Goal: Task Accomplishment & Management: Manage account settings

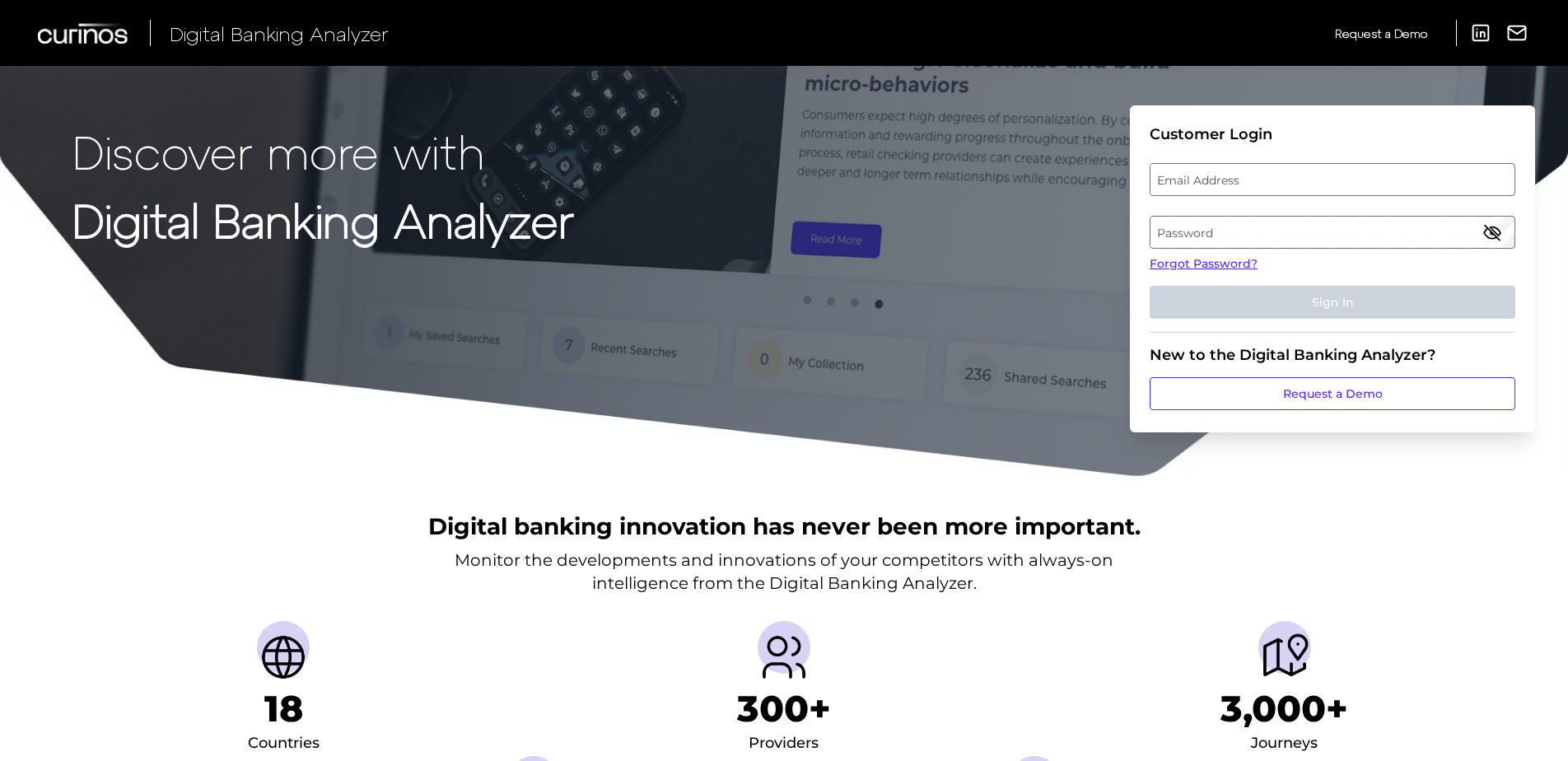
click at [1313, 178] on label "Email Address" at bounding box center [1331, 179] width 363 height 30
click at [1313, 178] on input "email" at bounding box center [1333, 179] width 366 height 33
click at [1311, 178] on input "Email Address" at bounding box center [1333, 179] width 366 height 33
type input "jibran.awan@informa.com"
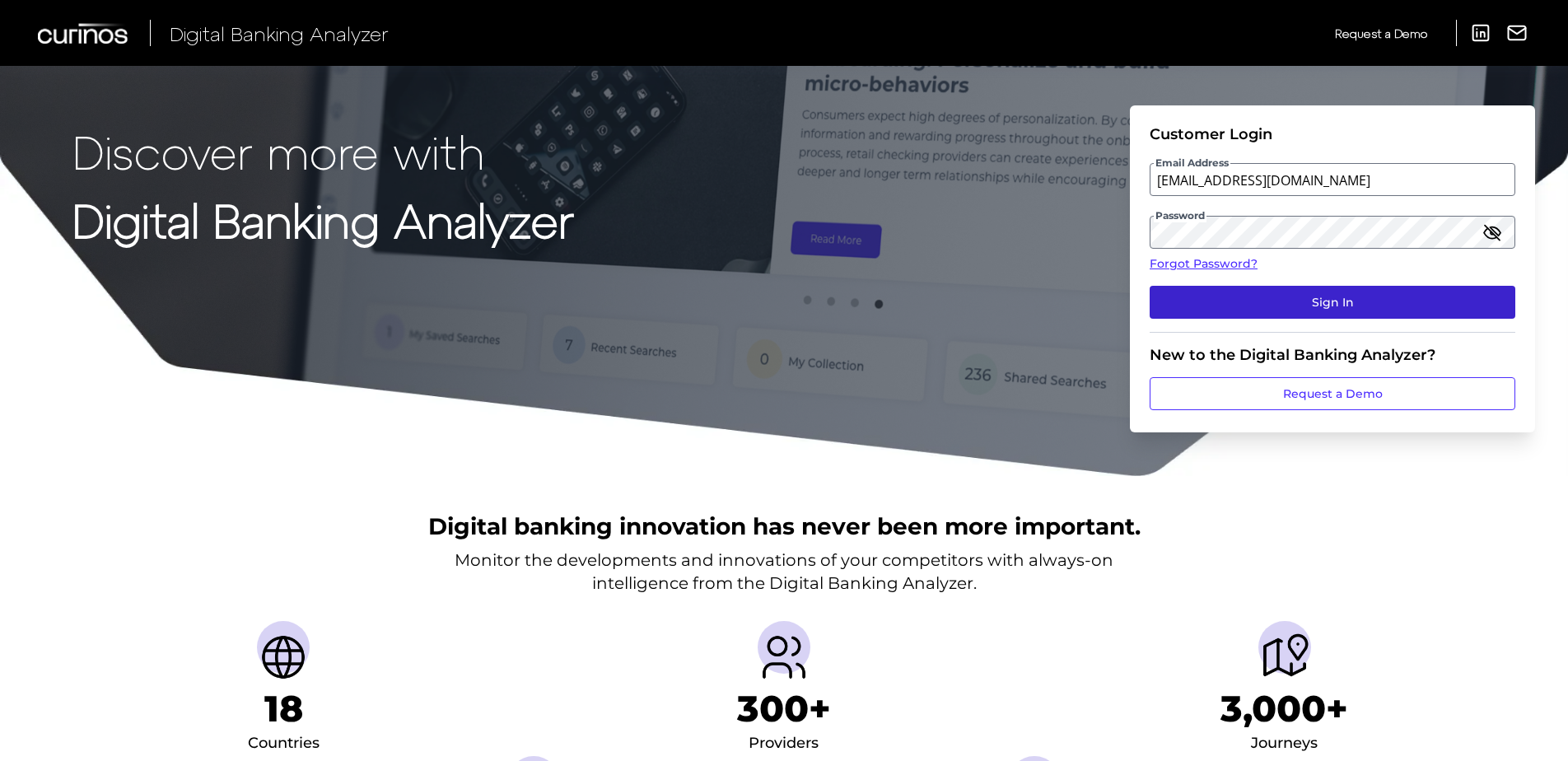
click at [1408, 294] on button "Sign In" at bounding box center [1333, 302] width 366 height 33
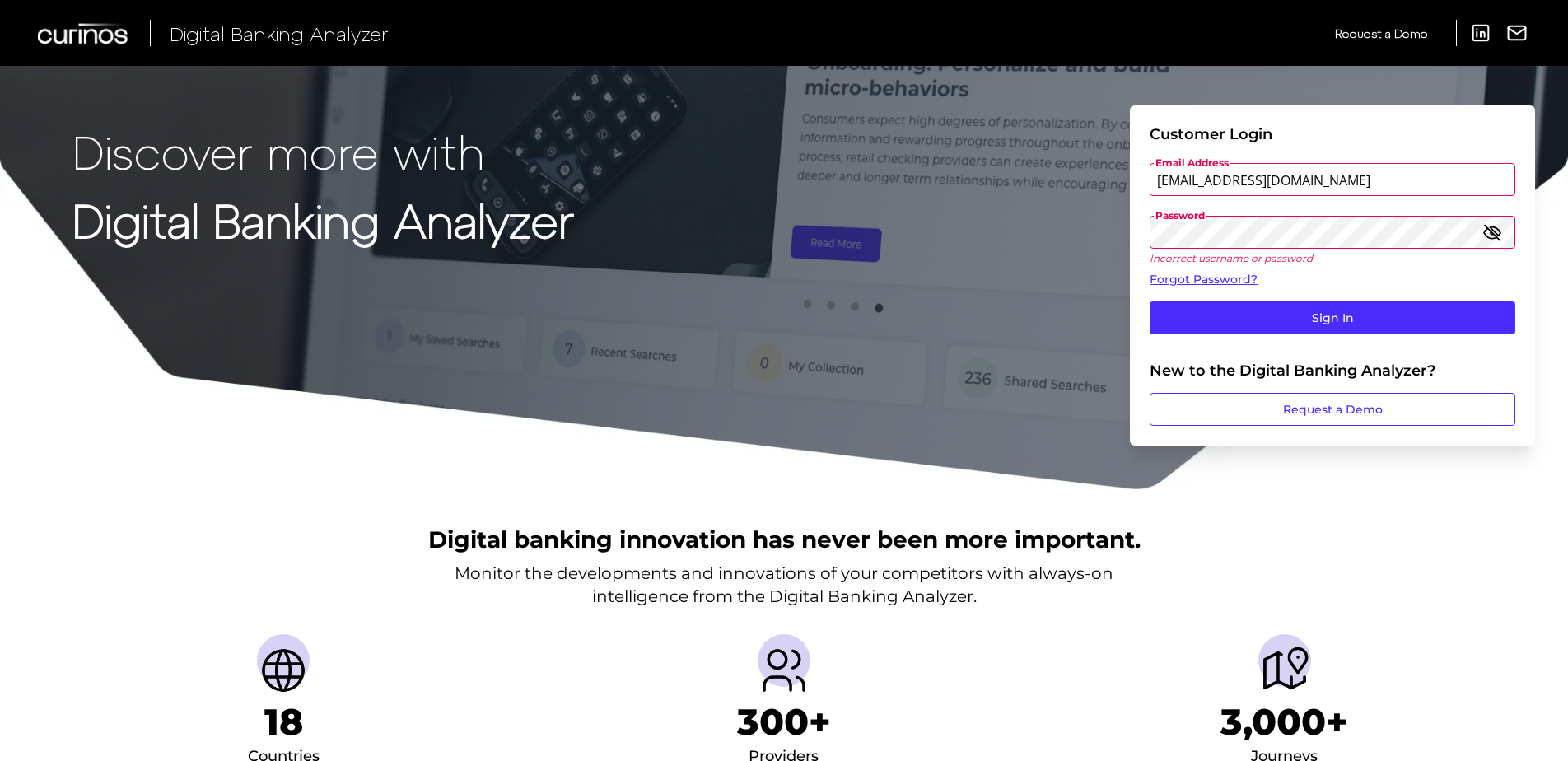
click at [1141, 246] on form "Customer Login Email Address jibran.awan@informa.com Password Incorrect usernam…" at bounding box center [1332, 275] width 405 height 340
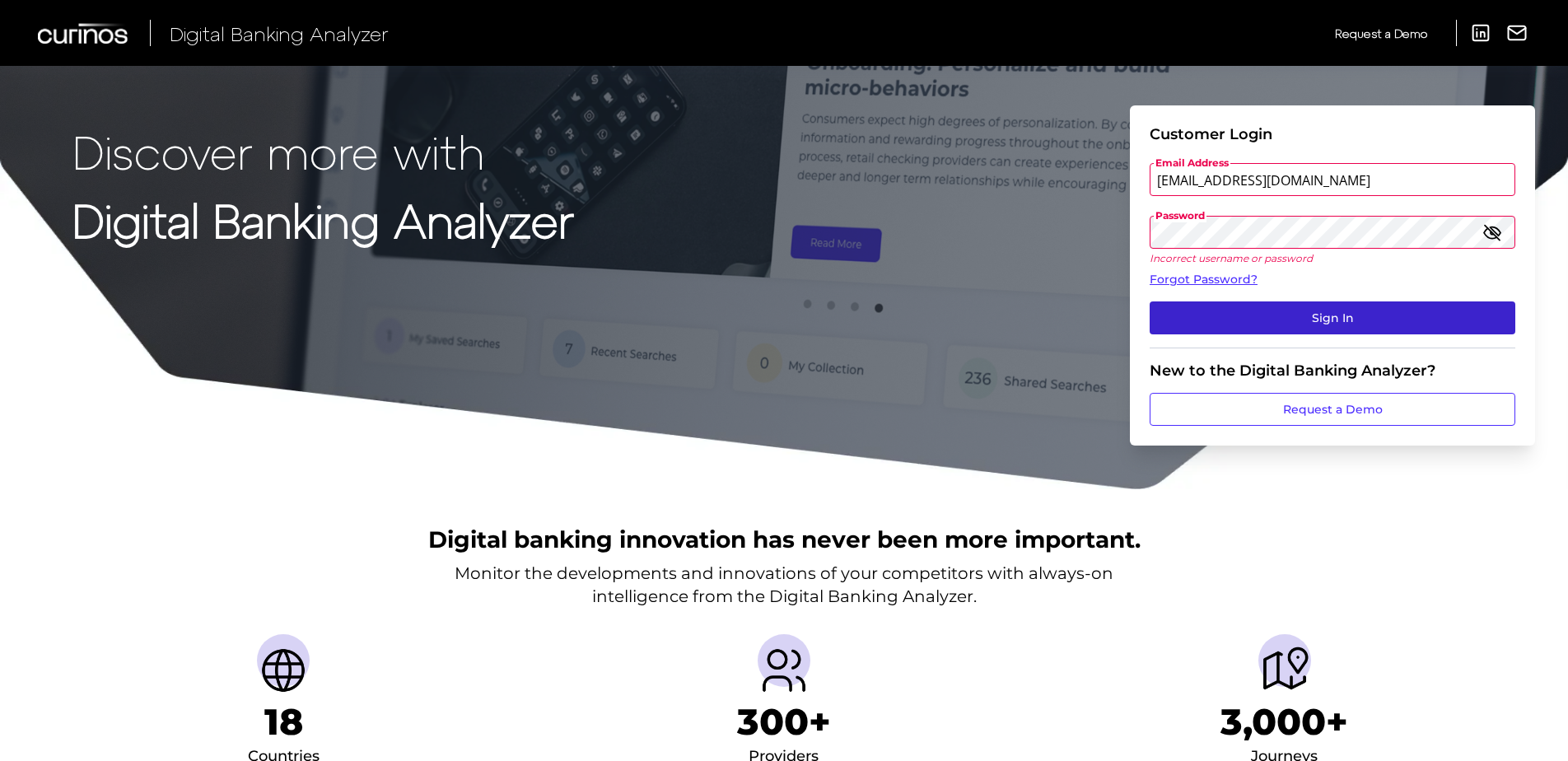
click at [1156, 302] on button "Sign In" at bounding box center [1333, 317] width 366 height 33
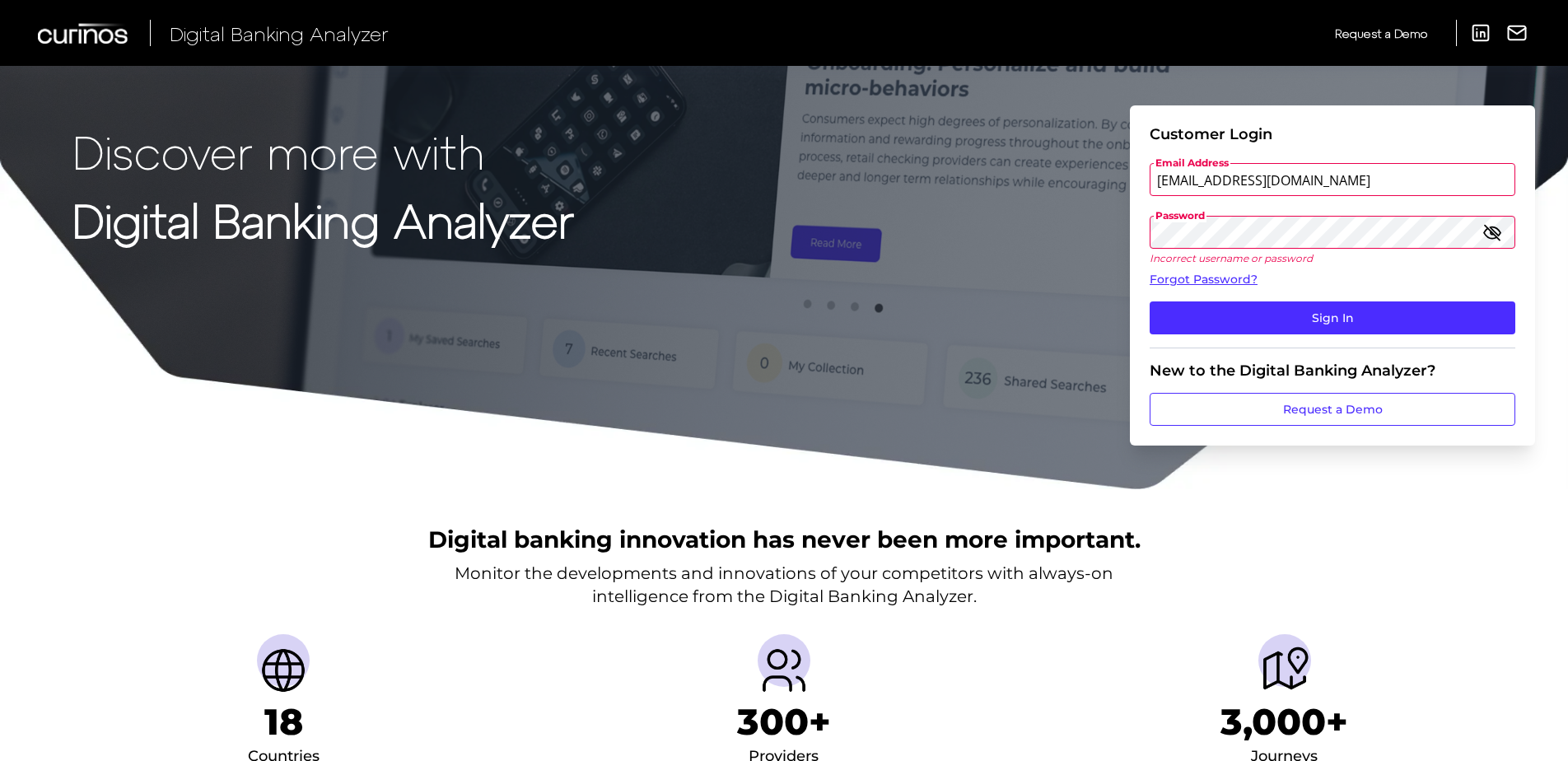
click at [1147, 236] on form "Customer Login Email Address jibran.awan@informa.com Password Incorrect usernam…" at bounding box center [1332, 275] width 405 height 340
click at [1150, 301] on button "Sign In" at bounding box center [1333, 317] width 366 height 33
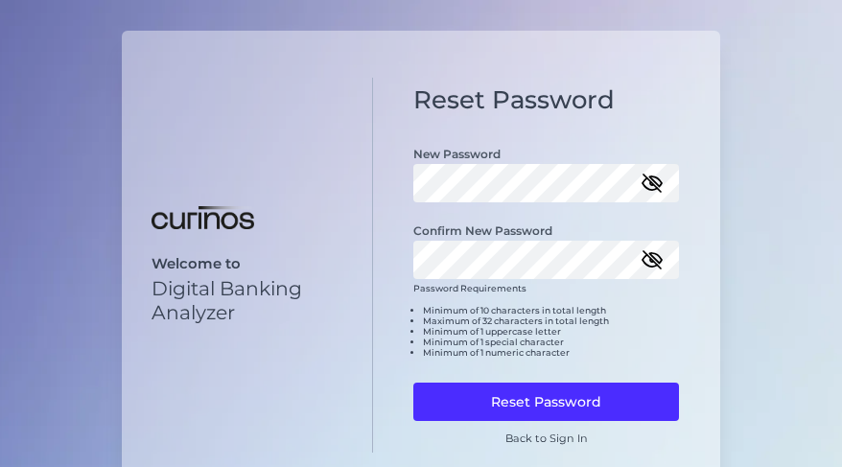
drag, startPoint x: 202, startPoint y: 337, endPoint x: 232, endPoint y: 329, distance: 30.7
click at [202, 337] on div "Welcome to Digital Banking Analyzer" at bounding box center [247, 265] width 251 height 375
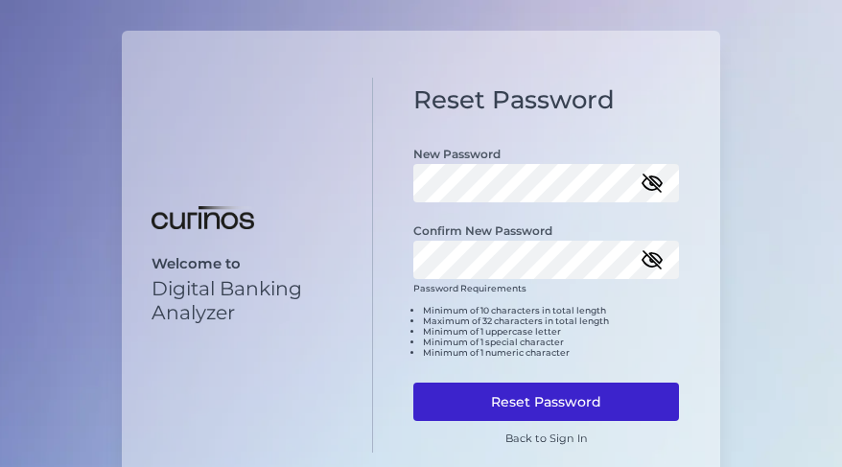
click at [472, 392] on button "Reset Password" at bounding box center [547, 402] width 266 height 38
